Goal: Task Accomplishment & Management: Use online tool/utility

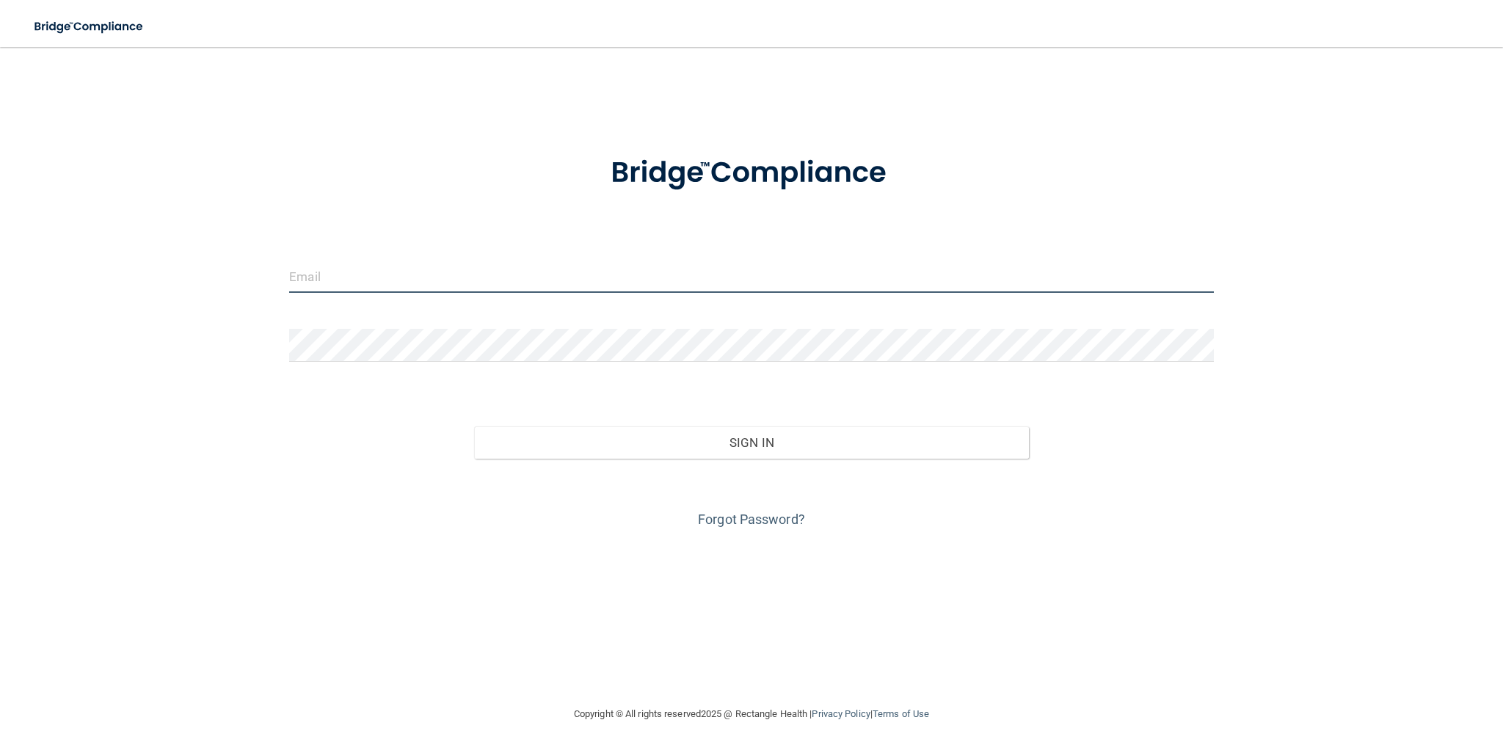
click at [484, 276] on input "email" at bounding box center [751, 276] width 925 height 33
type input "[EMAIL_ADDRESS][DOMAIN_NAME]"
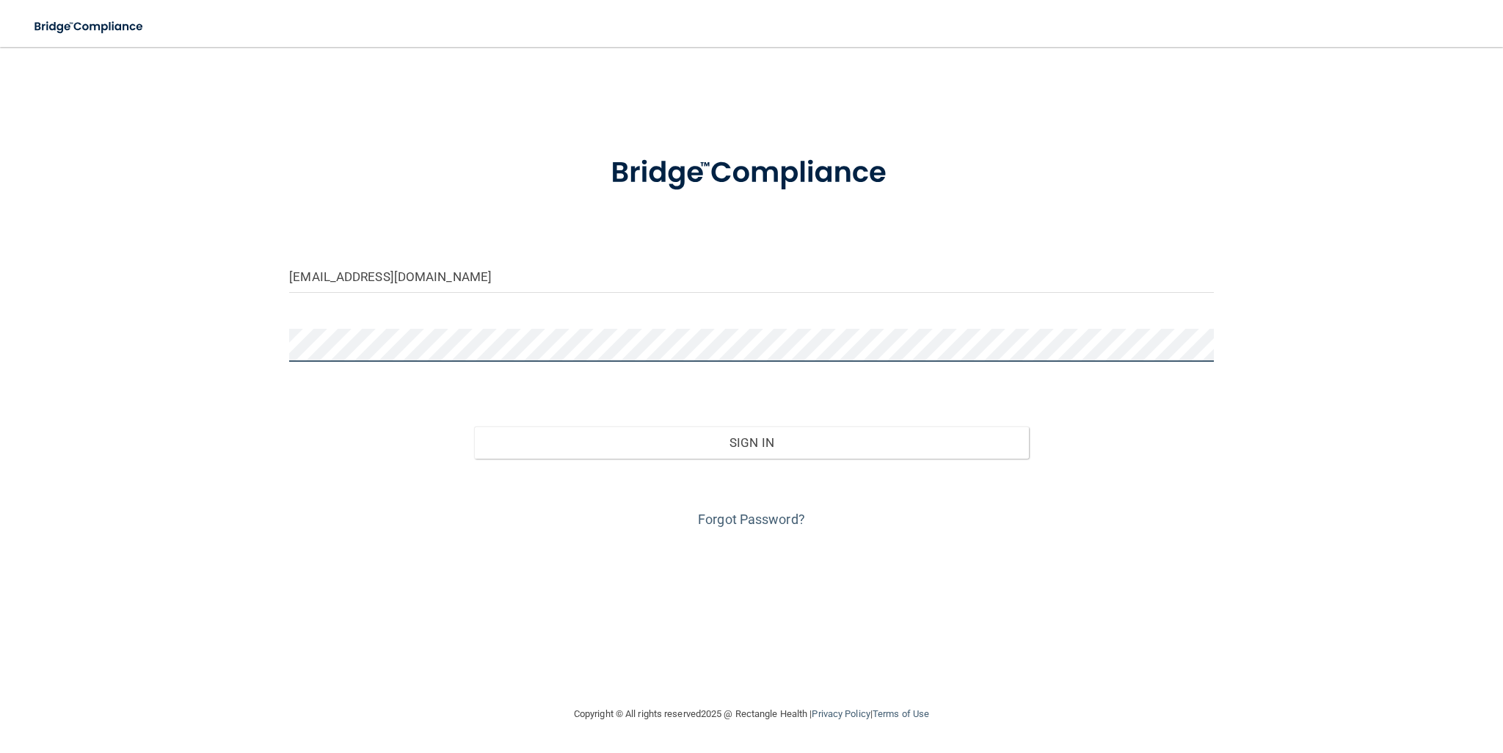
click at [474, 426] on button "Sign In" at bounding box center [751, 442] width 555 height 32
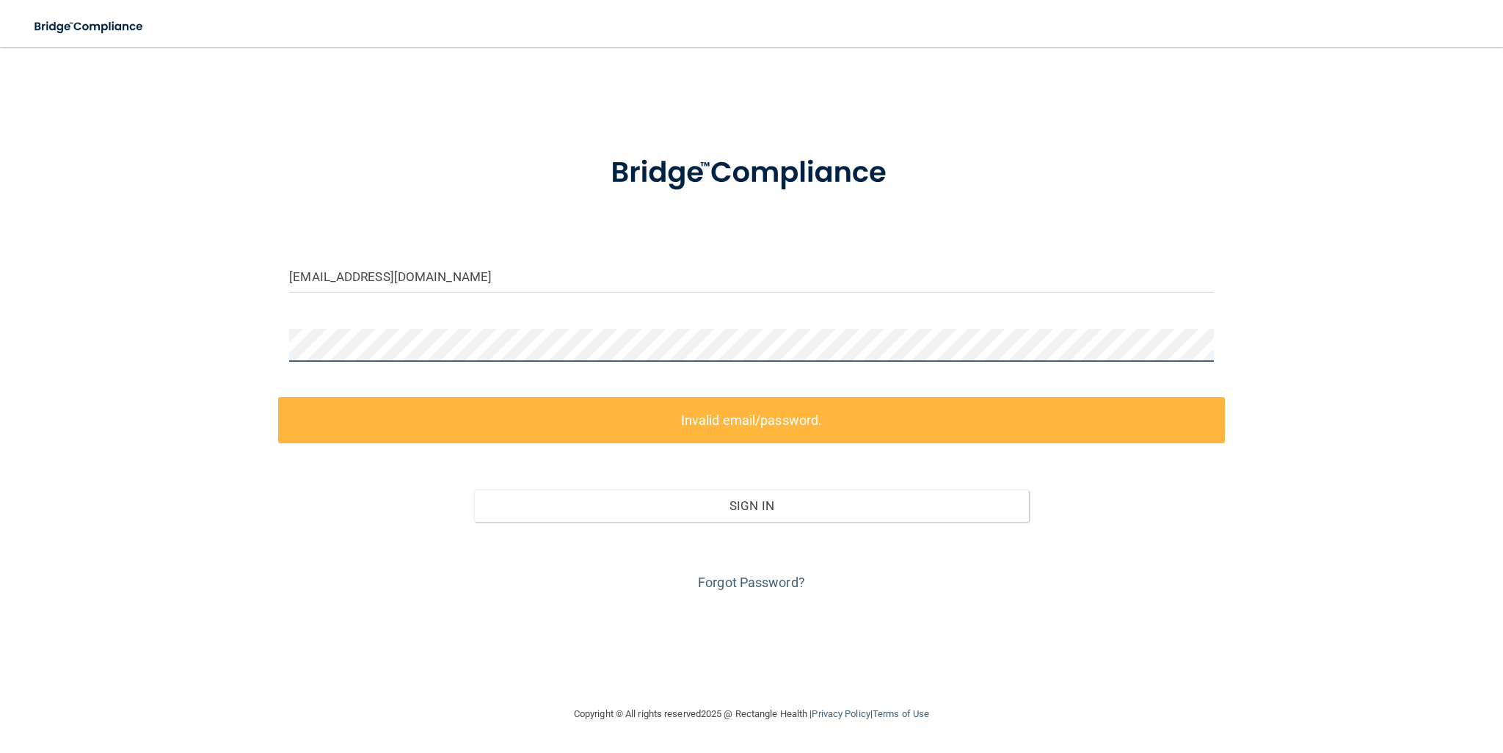
click at [155, 384] on div "[EMAIL_ADDRESS][DOMAIN_NAME] Invalid email/password. You don't have permission …" at bounding box center [751, 376] width 1444 height 629
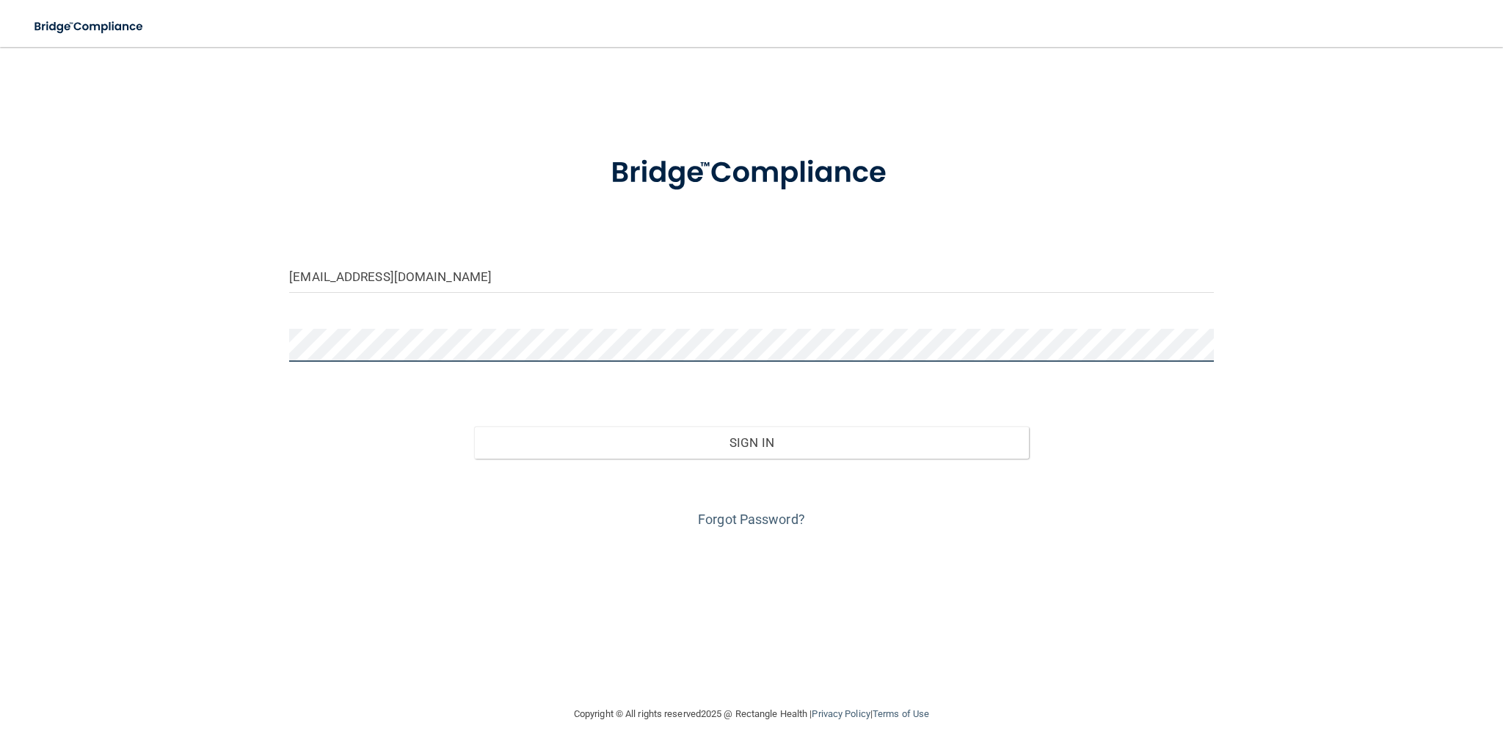
click at [474, 426] on button "Sign In" at bounding box center [751, 442] width 555 height 32
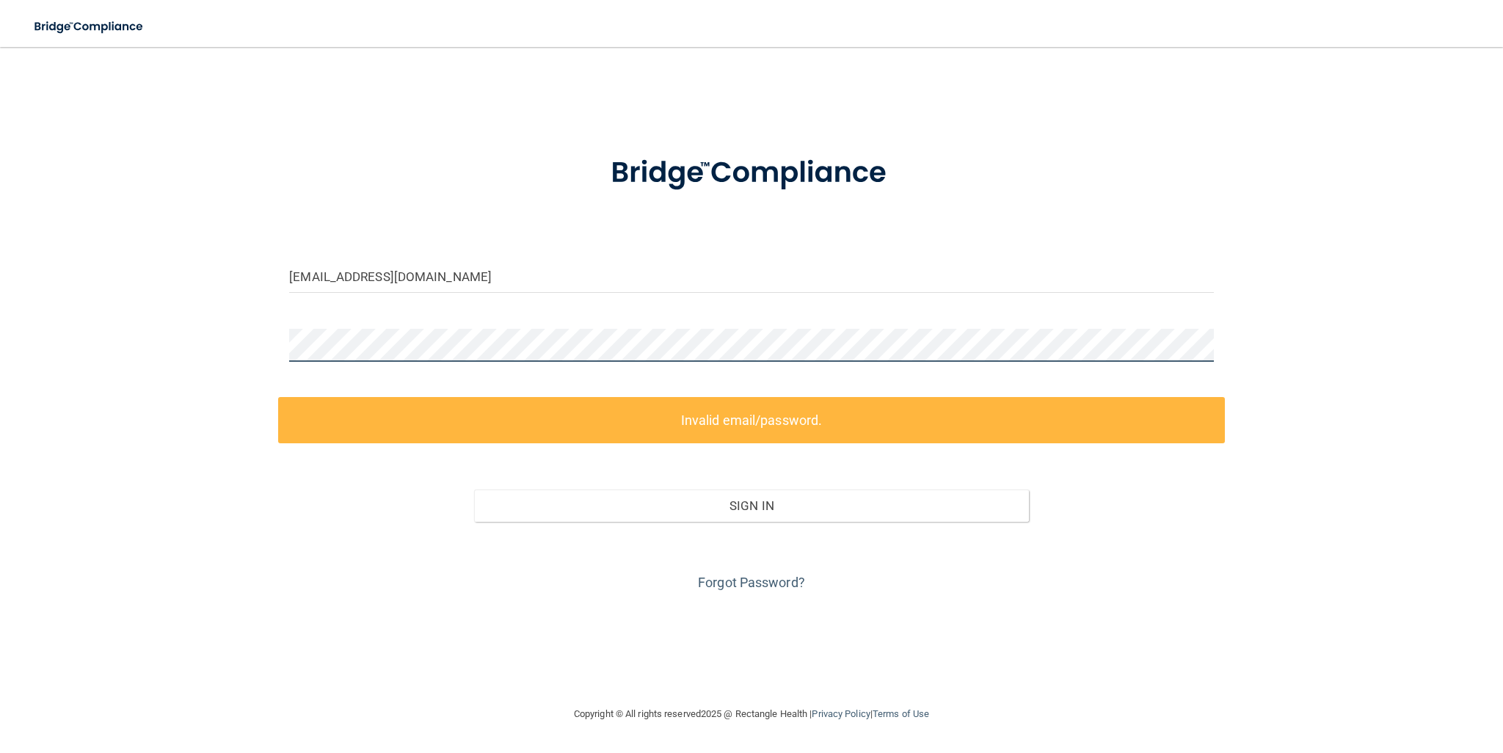
click at [282, 339] on div at bounding box center [751, 351] width 947 height 44
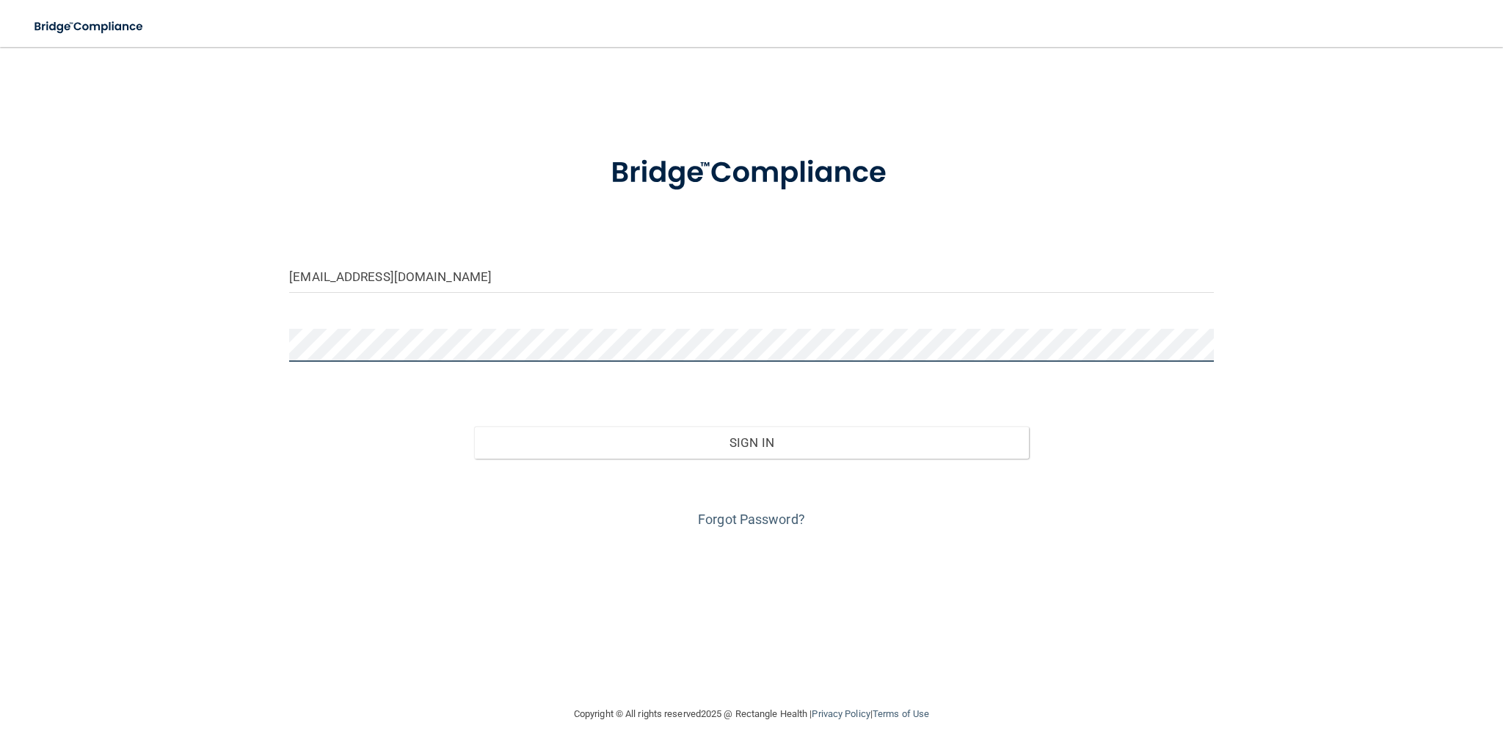
click at [474, 426] on button "Sign In" at bounding box center [751, 442] width 555 height 32
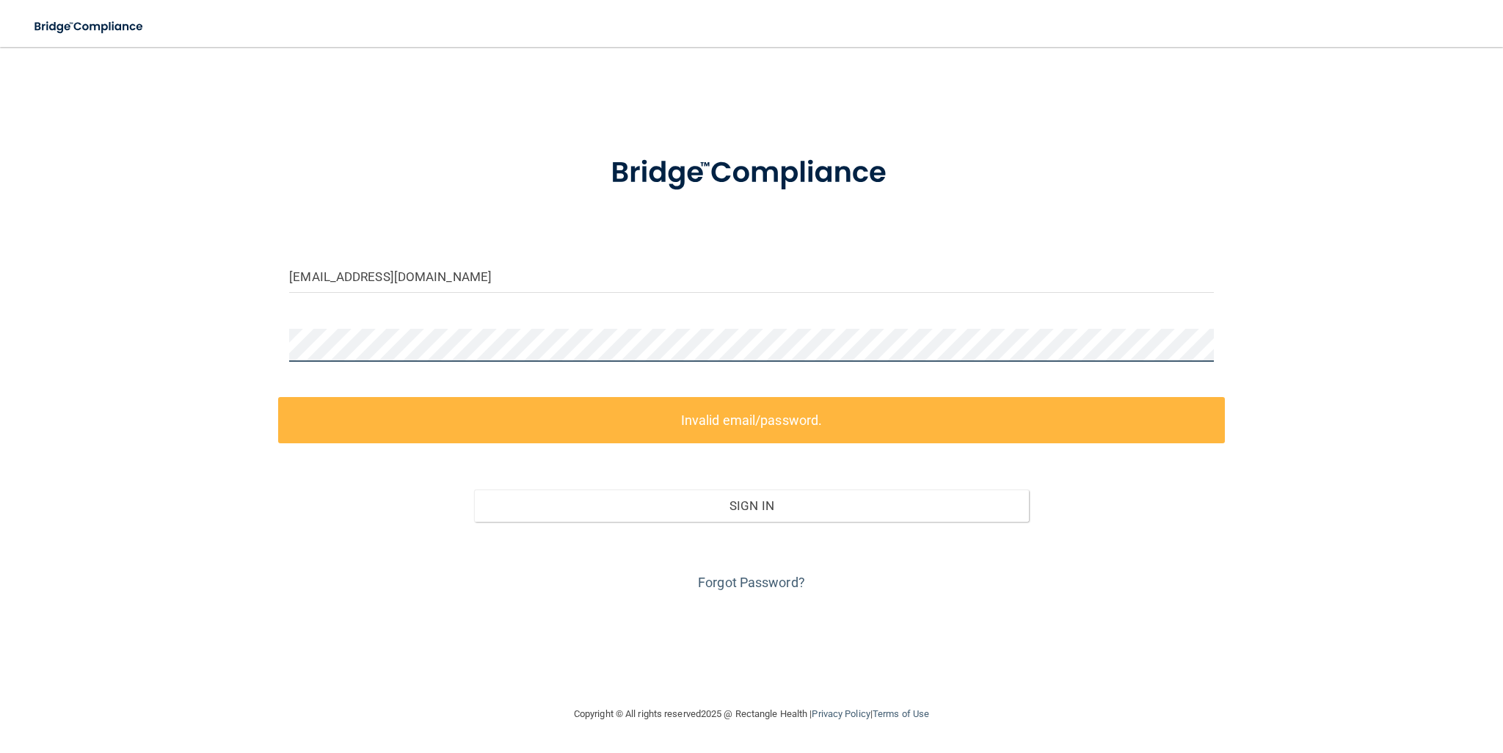
click at [196, 340] on div "[EMAIL_ADDRESS][DOMAIN_NAME] Invalid email/password. You don't have permission …" at bounding box center [751, 376] width 1444 height 629
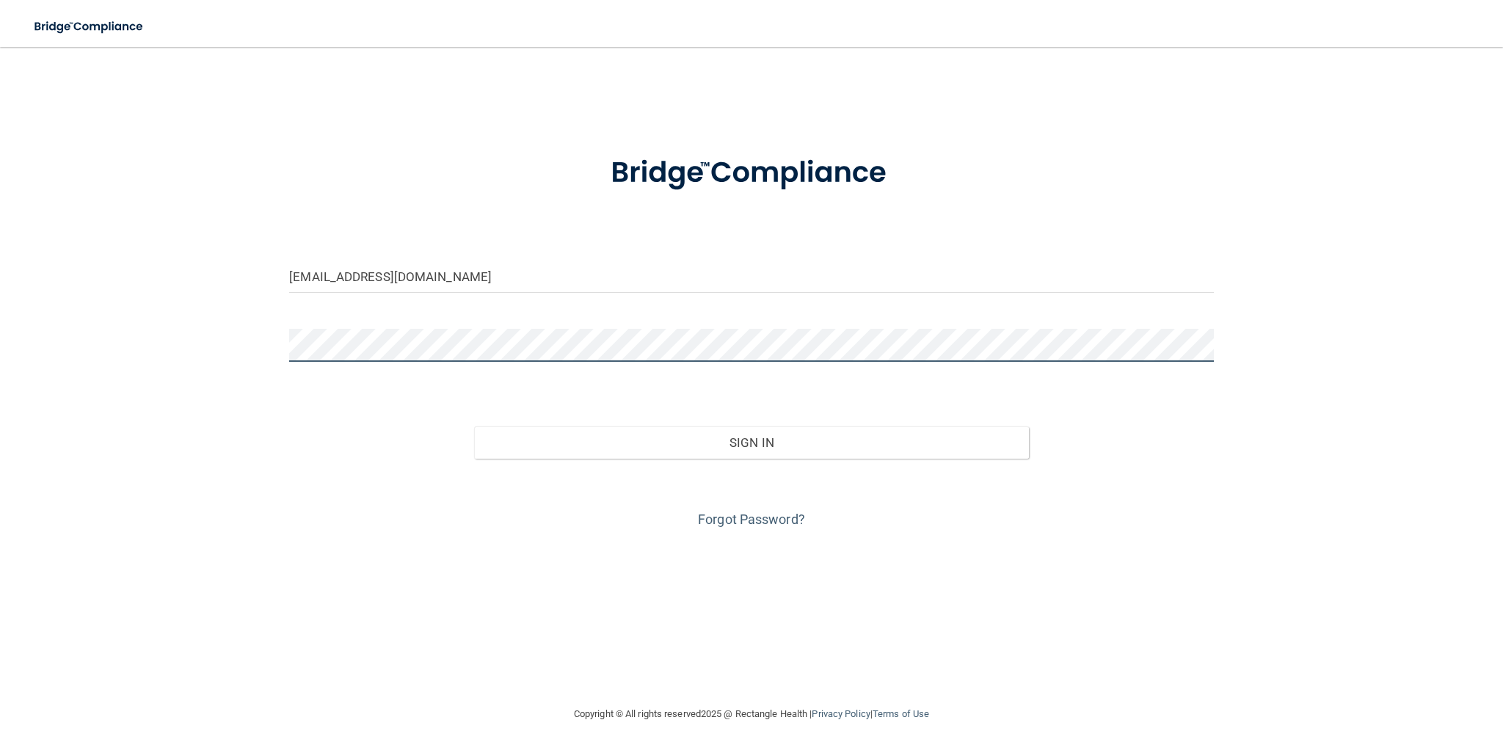
click at [474, 426] on button "Sign In" at bounding box center [751, 442] width 555 height 32
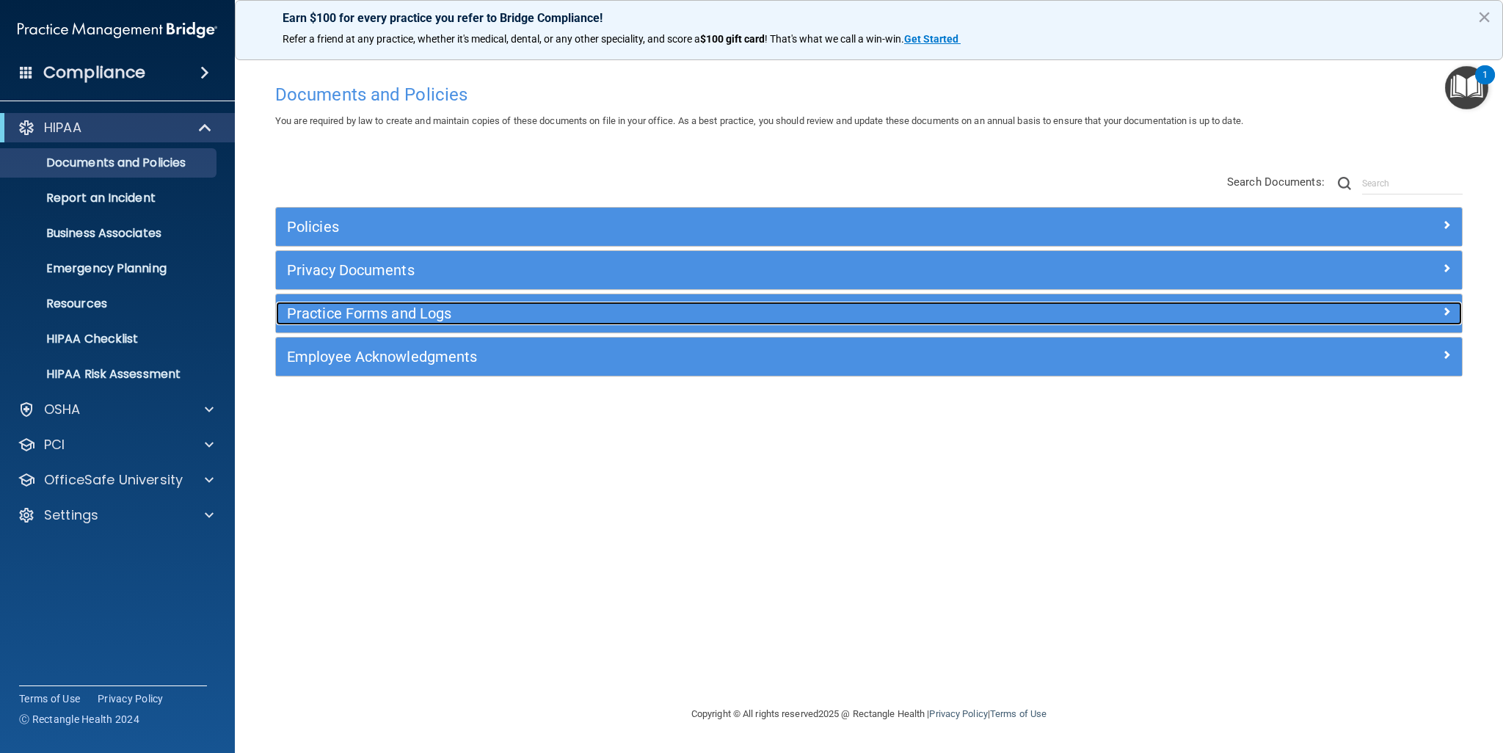
click at [373, 313] on h5 "Practice Forms and Logs" at bounding box center [720, 313] width 867 height 16
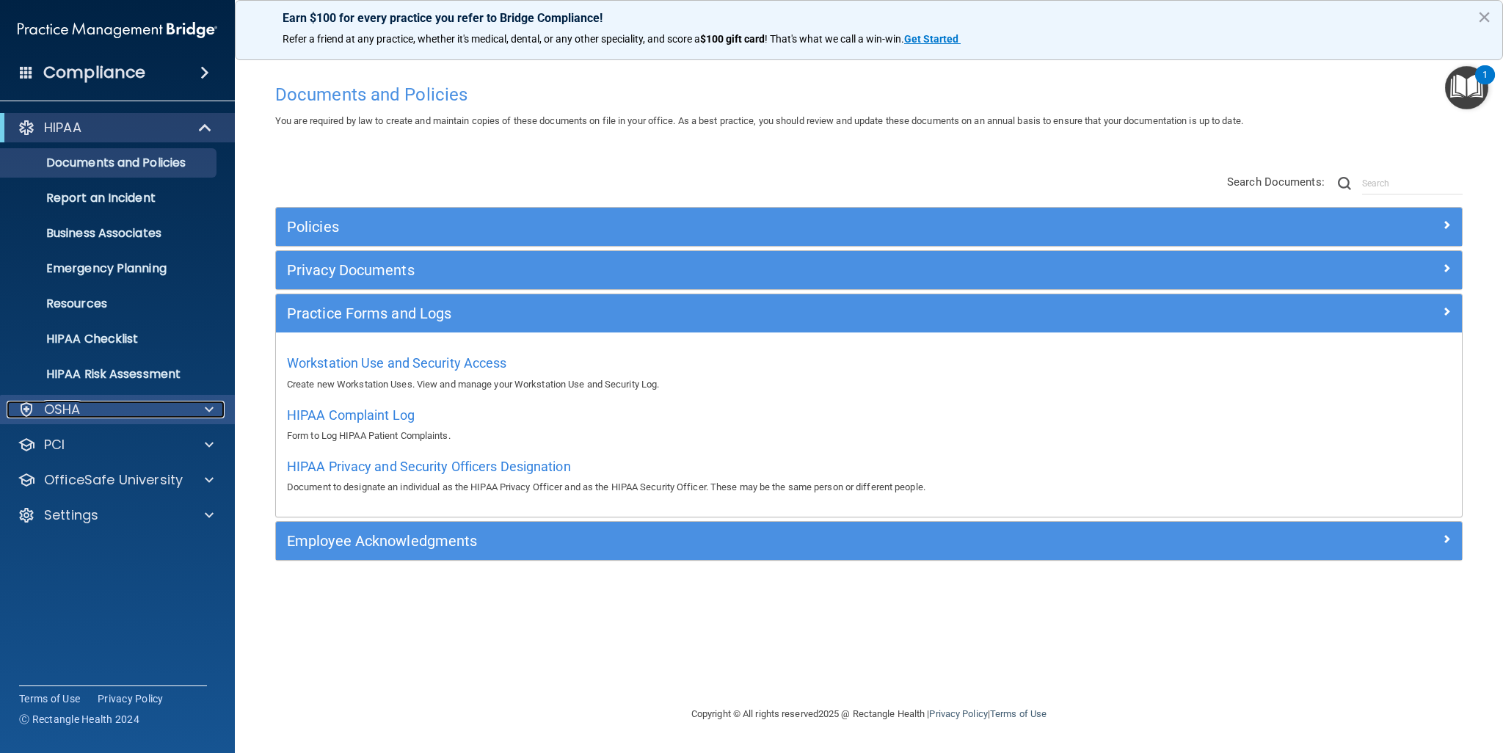
click at [136, 406] on div "OSHA" at bounding box center [98, 410] width 182 height 18
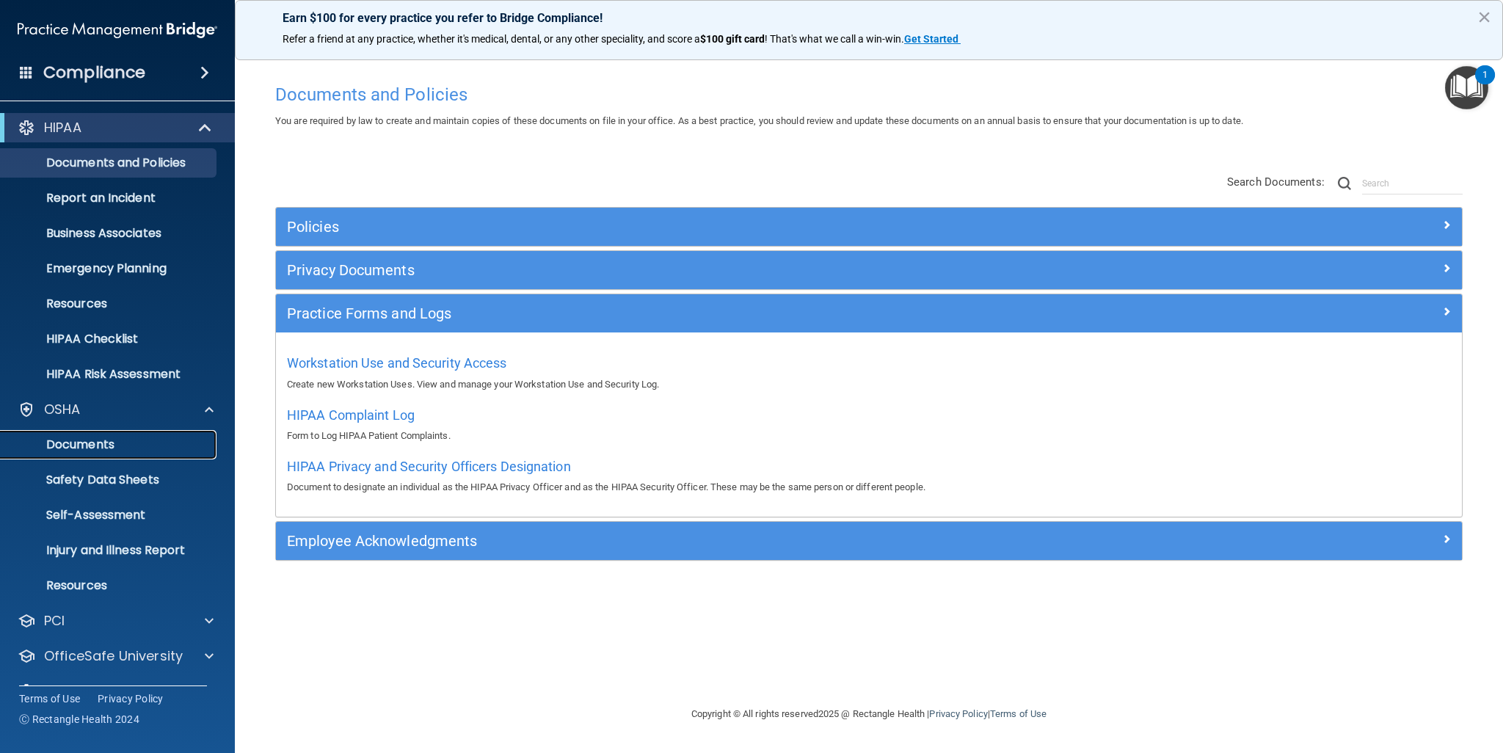
click at [128, 442] on p "Documents" at bounding box center [110, 444] width 200 height 15
